Goal: Information Seeking & Learning: Find specific fact

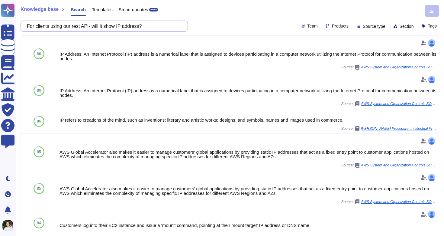
click at [130, 24] on input "For clients using our rest API- will it show IP address?" at bounding box center [103, 26] width 158 height 11
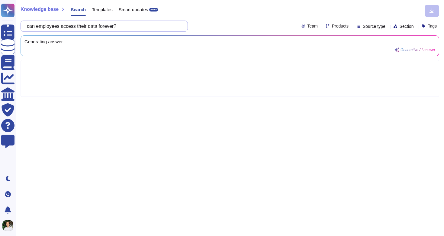
click at [114, 24] on input "can employees access their data forever?" at bounding box center [103, 26] width 158 height 11
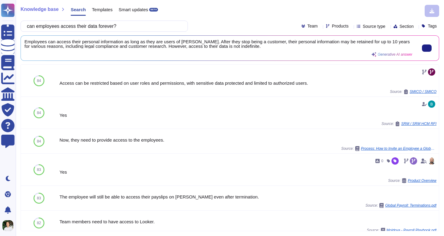
type input "can employees access their data forever?"
drag, startPoint x: 223, startPoint y: 43, endPoint x: 387, endPoint y: 42, distance: 164.0
click at [387, 42] on span "Employees can access their personal information as long as they are users of [P…" at bounding box center [218, 43] width 388 height 9
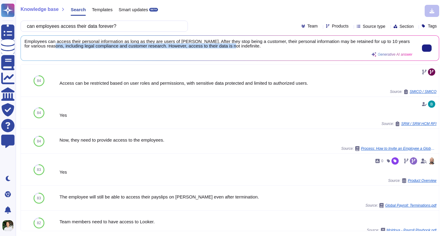
drag, startPoint x: 68, startPoint y: 46, endPoint x: 259, endPoint y: 47, distance: 191.5
click at [255, 48] on div "Employees can access their personal information as long as they are users of [P…" at bounding box center [218, 48] width 388 height 18
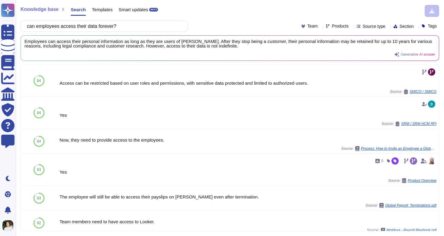
click at [259, 23] on div "can employees access their data forever? Team Products Source type Section Tags" at bounding box center [230, 26] width 419 height 11
